Goal: Use online tool/utility: Use online tool/utility

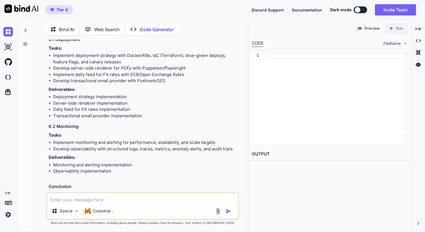
scroll to position [3498, 0]
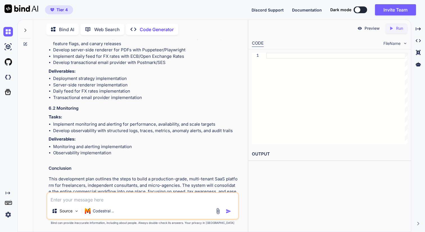
click at [58, 200] on textarea at bounding box center [142, 198] width 191 height 10
click at [161, 29] on p "Code Generator" at bounding box center [157, 29] width 34 height 7
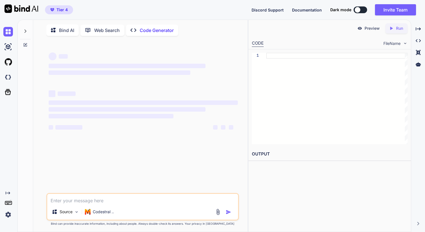
type textarea "x"
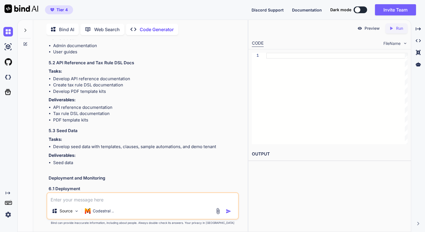
scroll to position [3498, 0]
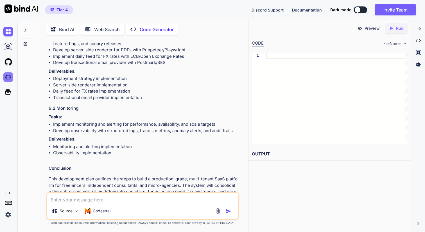
click at [9, 80] on img at bounding box center [8, 78] width 10 height 10
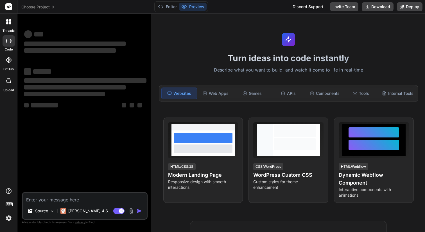
click at [44, 201] on textarea at bounding box center [85, 198] width 124 height 10
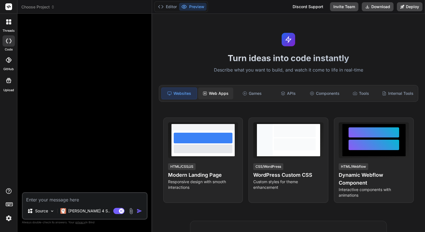
click at [220, 94] on div "Web Apps" at bounding box center [215, 94] width 35 height 12
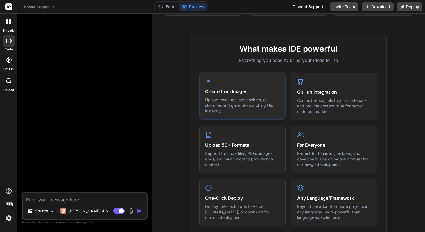
scroll to position [199, 0]
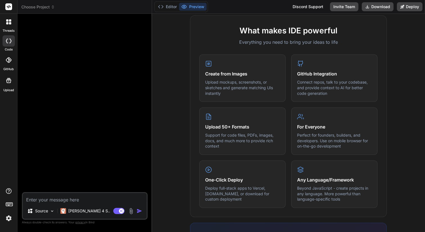
click at [48, 200] on textarea at bounding box center [85, 198] width 124 height 10
type textarea "x"
type textarea "I"
type textarea "x"
type textarea "I"
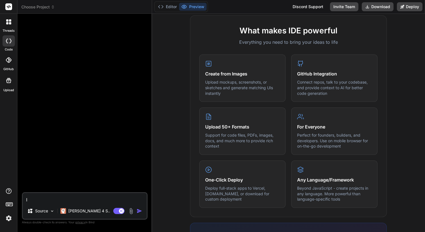
type textarea "x"
type textarea "I w"
type textarea "x"
type textarea "I wa"
type textarea "x"
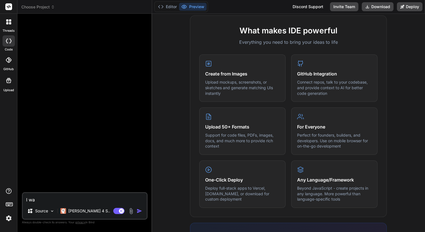
type textarea "I wan"
type textarea "x"
type textarea "I want"
type textarea "x"
type textarea "I want"
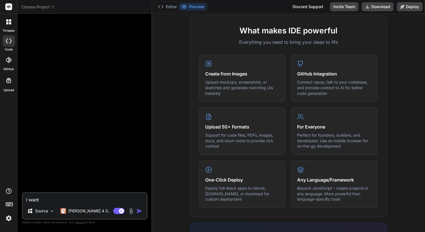
type textarea "x"
type textarea "I want y"
type textarea "x"
type textarea "I want yo"
type textarea "x"
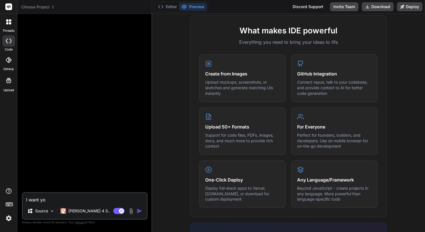
type textarea "I want you"
type textarea "x"
type textarea "I want you"
type textarea "x"
type textarea "I want you t"
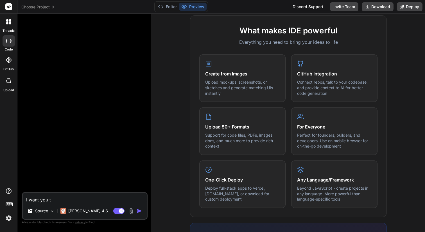
type textarea "x"
type textarea "I want you to"
type textarea "x"
type textarea "I want you to"
type textarea "x"
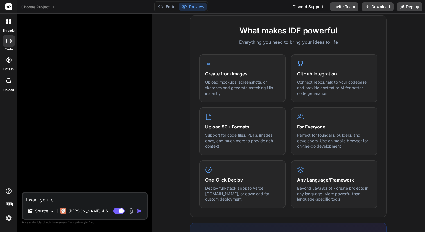
type textarea "I want you to g"
type textarea "x"
type textarea "I want you to ge"
type textarea "x"
type textarea "I want you to gen"
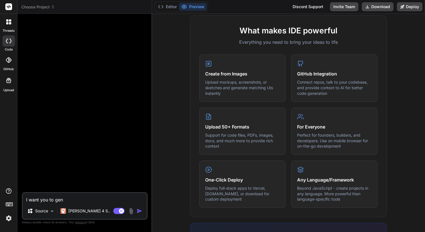
type textarea "x"
type textarea "I want you to gene"
type textarea "x"
type textarea "I want you to gener"
type textarea "x"
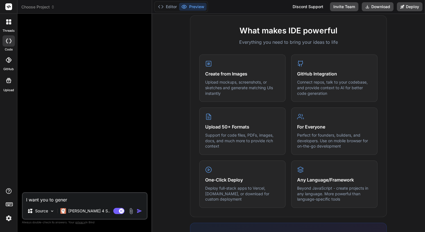
type textarea "I want you to genera"
type textarea "x"
type textarea "I want you to generat"
type textarea "x"
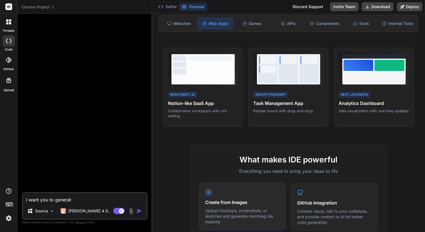
scroll to position [0, 0]
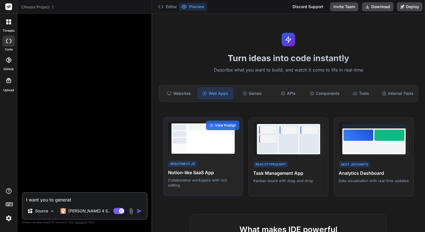
click at [206, 177] on div "React/Next.js Notion-like SaaS App Collaborative workspace with rich editing" at bounding box center [203, 174] width 70 height 28
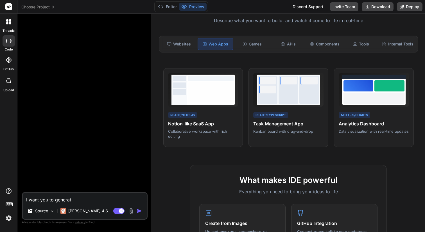
scroll to position [50, 0]
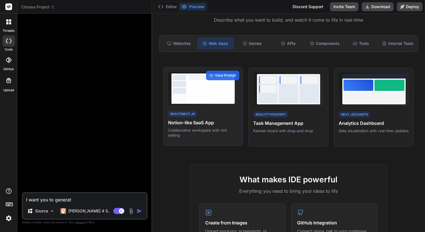
click at [198, 112] on div "React/Next.js Notion-like SaaS App Collaborative workspace with rich editing" at bounding box center [203, 124] width 70 height 28
click at [204, 100] on div at bounding box center [210, 92] width 45 height 20
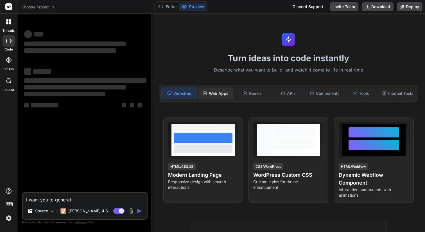
click at [214, 93] on div "Web Apps" at bounding box center [215, 94] width 35 height 12
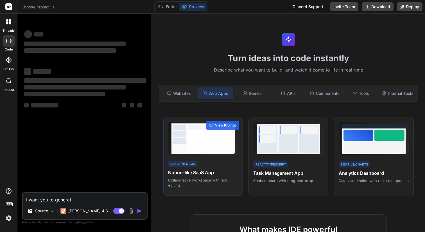
type textarea "x"
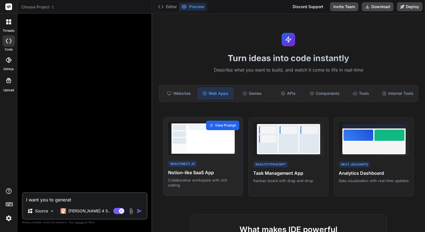
click at [222, 125] on span "View Prompt" at bounding box center [225, 125] width 21 height 5
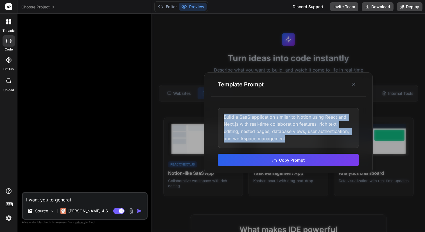
drag, startPoint x: 225, startPoint y: 117, endPoint x: 293, endPoint y: 137, distance: 71.3
click at [293, 138] on div "Build a SaaS application similar to Notion using React and Next.js with real-ti…" at bounding box center [288, 128] width 141 height 40
copy div "Build a SaaS application similar to Notion using React and Next.js with real-ti…"
